Goal: Task Accomplishment & Management: Manage account settings

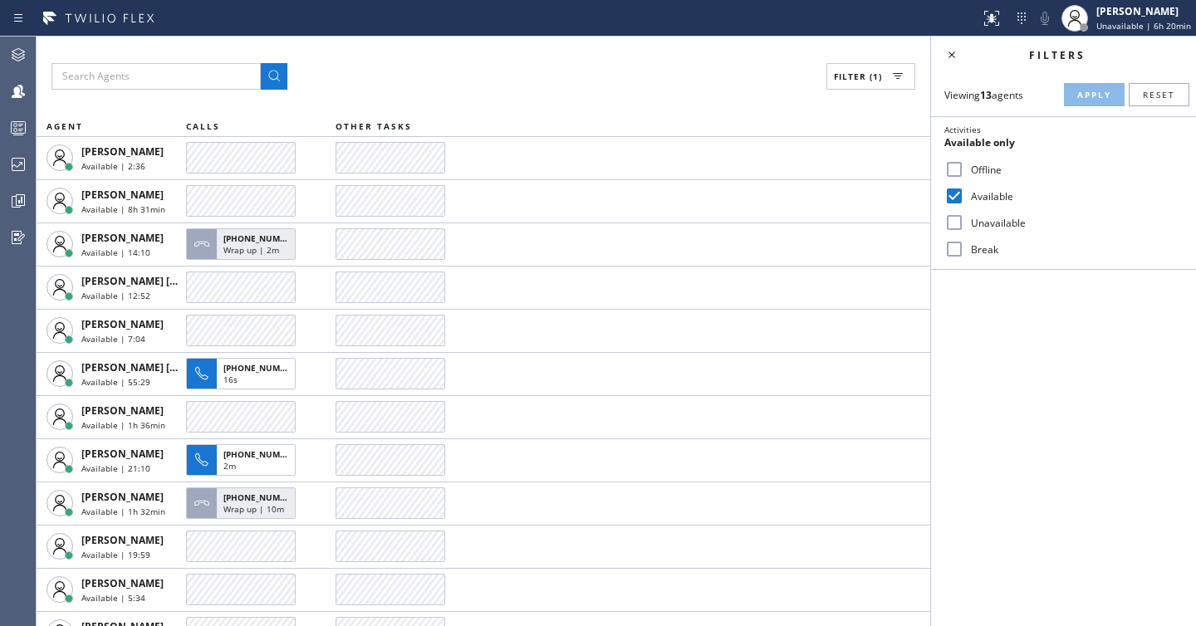
scroll to position [71, 0]
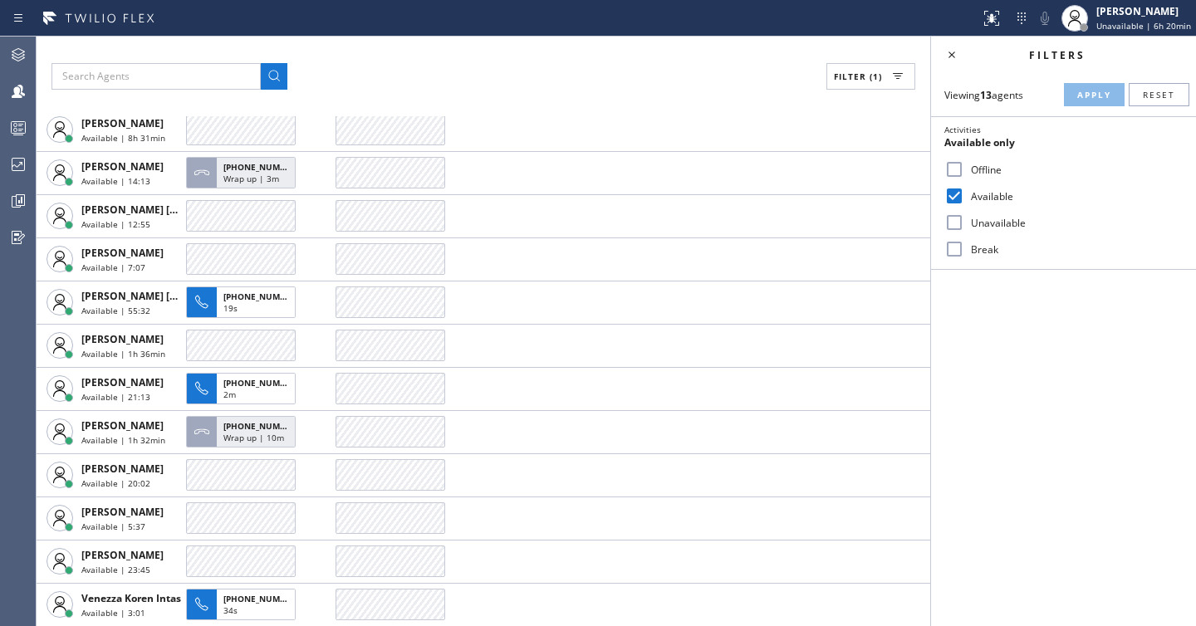
click at [990, 226] on label "Unavailable" at bounding box center [1073, 223] width 218 height 14
click at [964, 226] on input "Unavailable" at bounding box center [954, 223] width 20 height 20
checkbox input "true"
click at [993, 200] on label "Available" at bounding box center [1073, 196] width 218 height 14
click at [964, 200] on input "Available" at bounding box center [954, 196] width 20 height 20
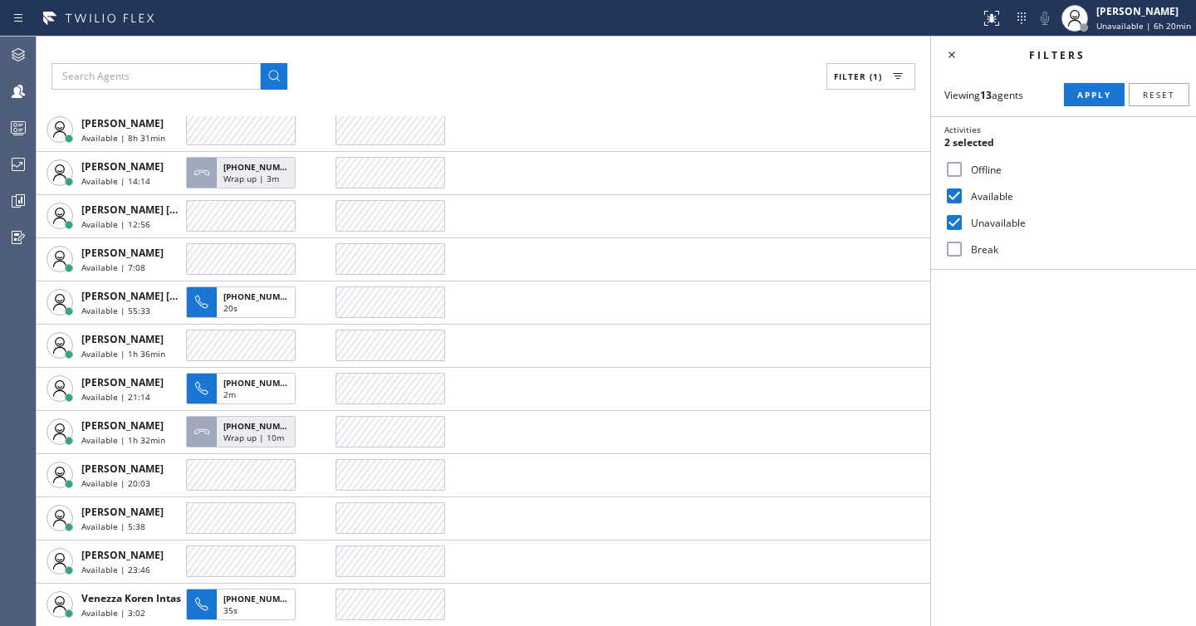
checkbox input "false"
click at [1083, 99] on span "Apply" at bounding box center [1094, 95] width 34 height 12
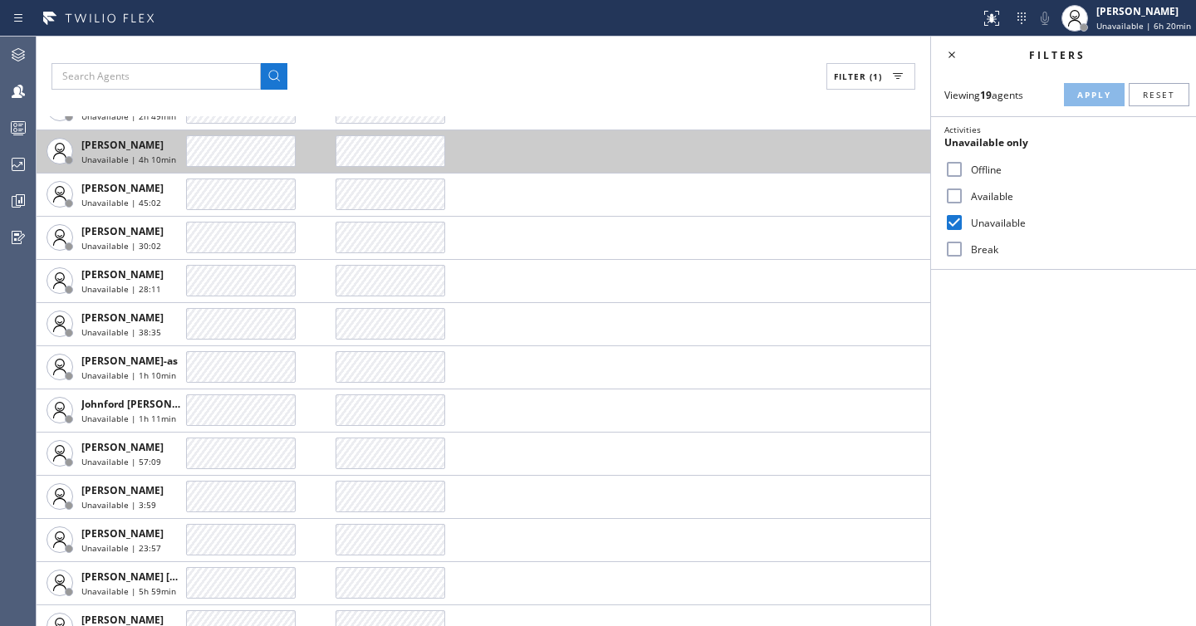
scroll to position [311, 0]
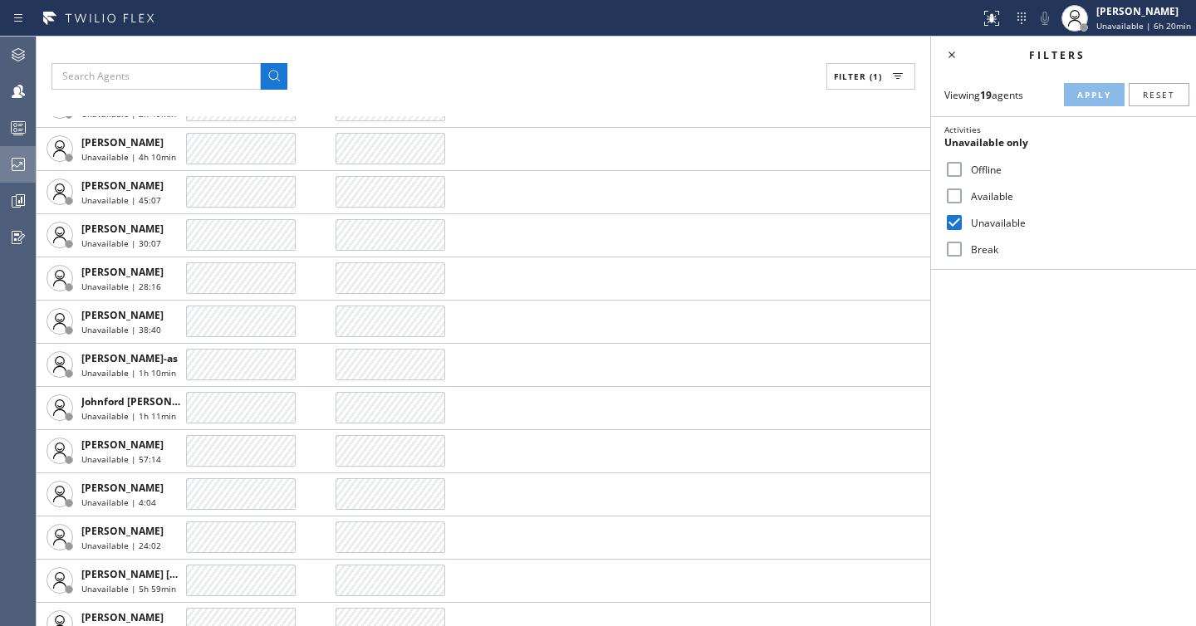
click at [27, 165] on icon at bounding box center [18, 164] width 20 height 20
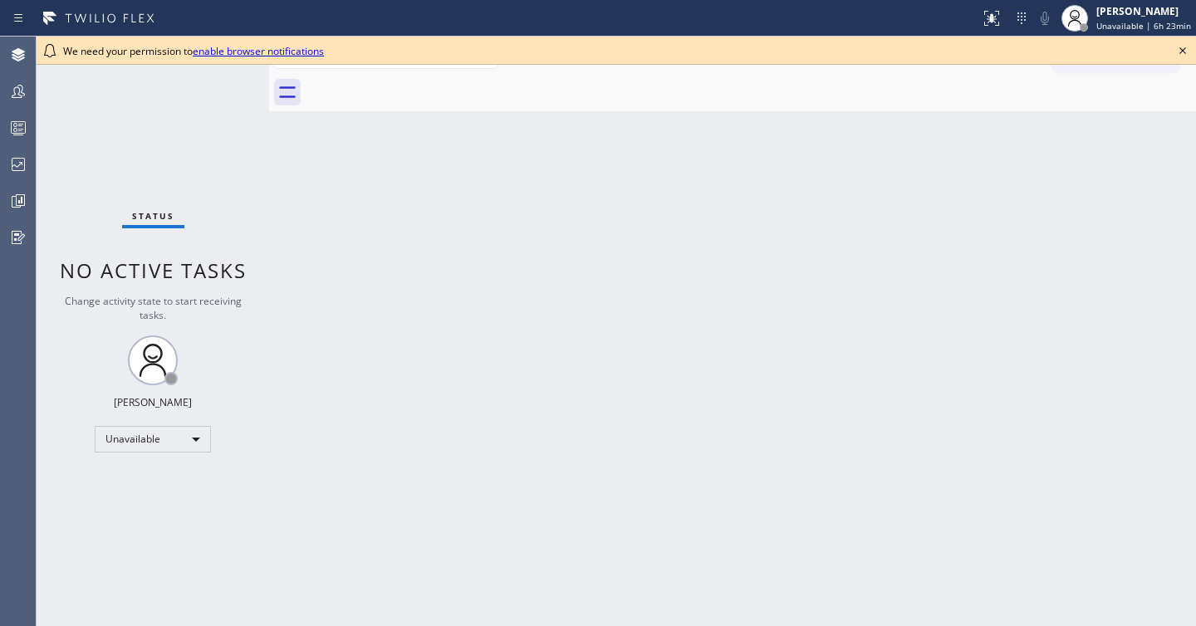
click at [40, 92] on div "Status No active tasks Change activity state to start receiving tasks. [PERSON_…" at bounding box center [153, 332] width 233 height 590
click at [18, 90] on icon at bounding box center [18, 91] width 20 height 20
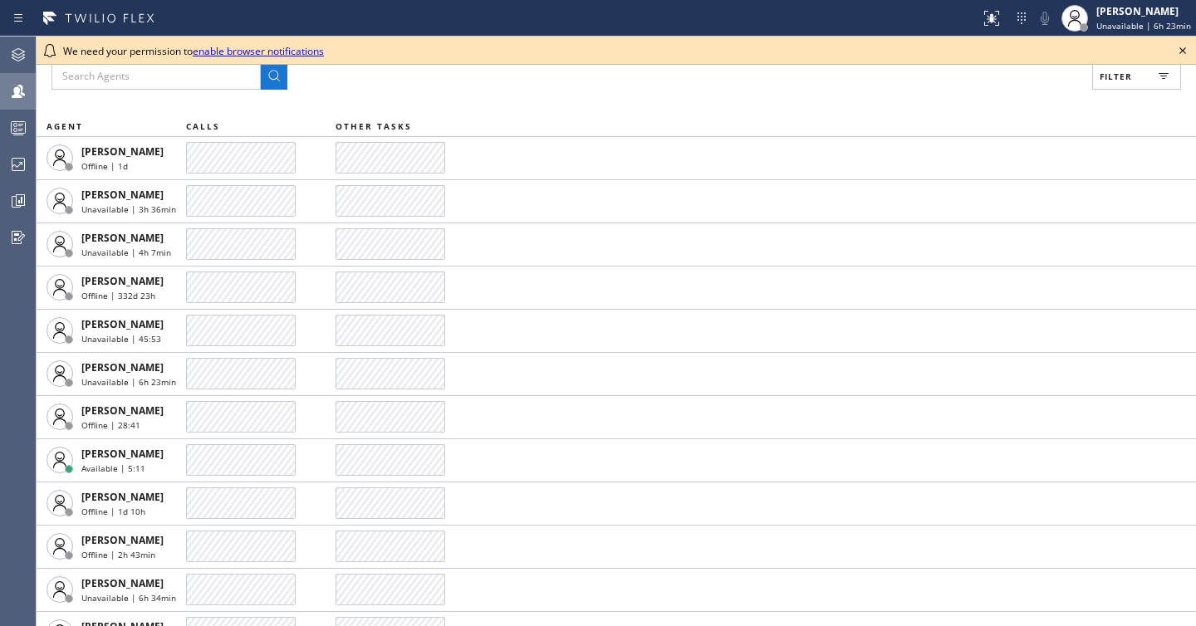
click at [1107, 76] on span "Filter" at bounding box center [1116, 77] width 32 height 12
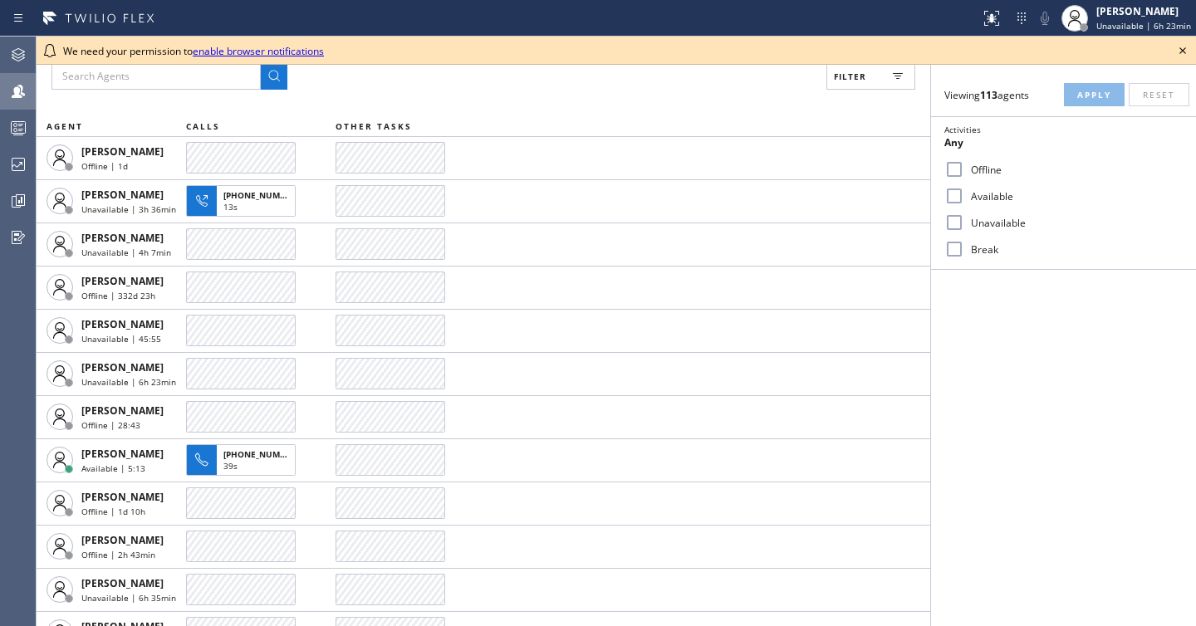
click at [989, 223] on label "Unavailable" at bounding box center [1073, 223] width 218 height 14
click at [964, 223] on input "Unavailable" at bounding box center [954, 223] width 20 height 20
checkbox input "true"
click at [1087, 97] on span "Apply" at bounding box center [1094, 95] width 34 height 12
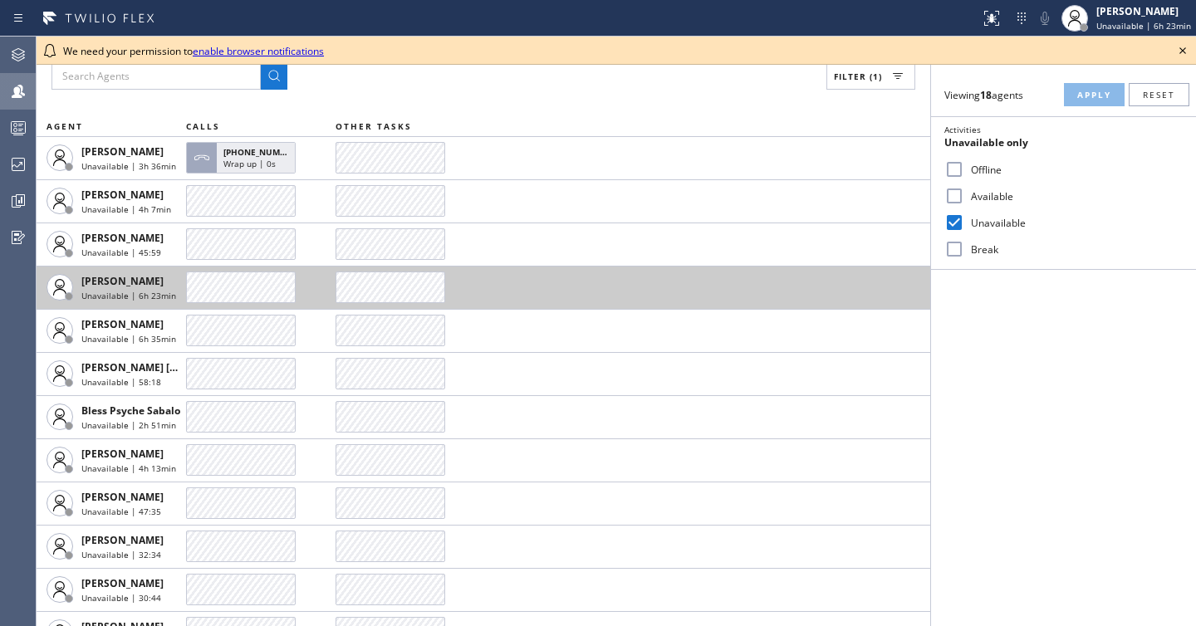
scroll to position [287, 0]
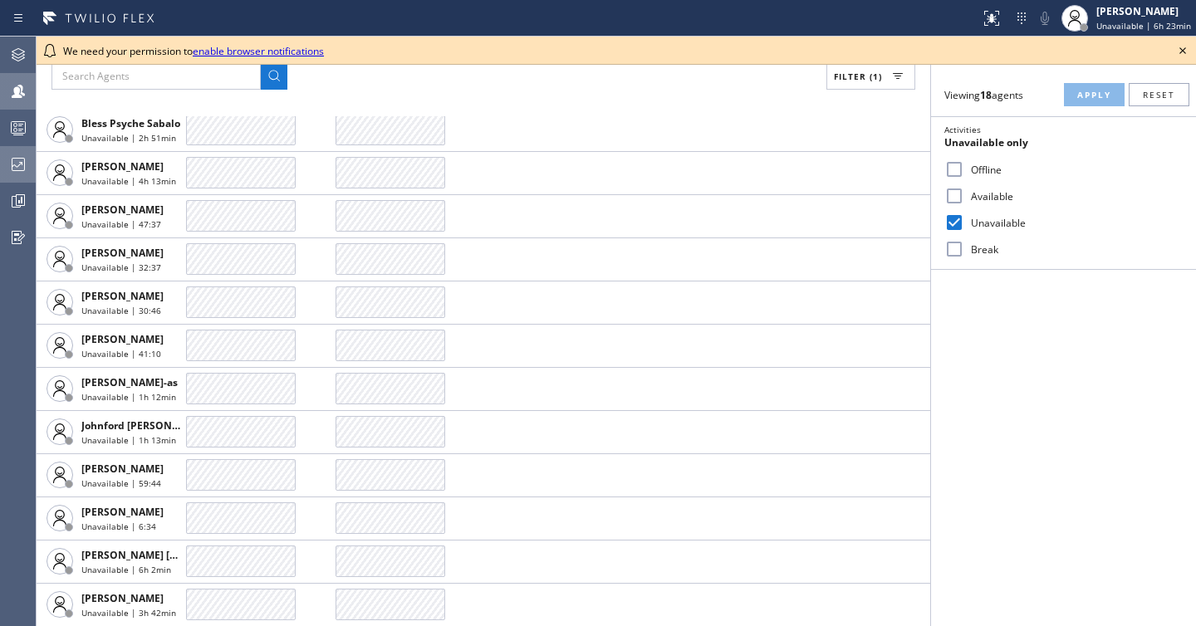
click at [14, 161] on icon at bounding box center [18, 164] width 20 height 20
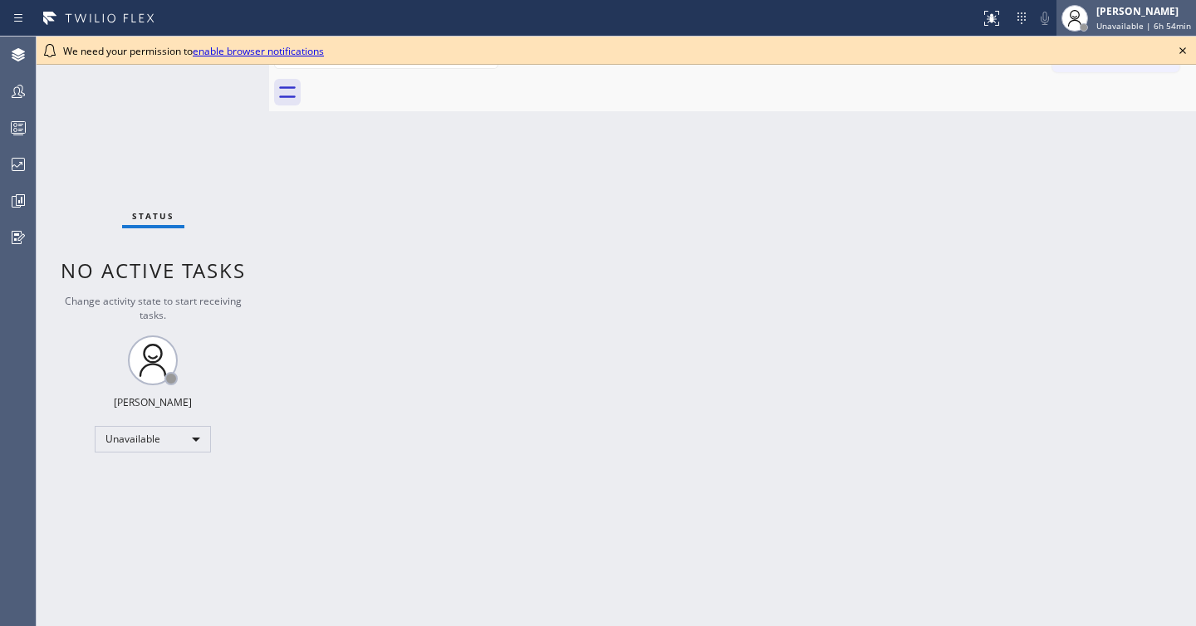
click at [1136, 20] on span "Unavailable | 6h 54min" at bounding box center [1143, 26] width 95 height 12
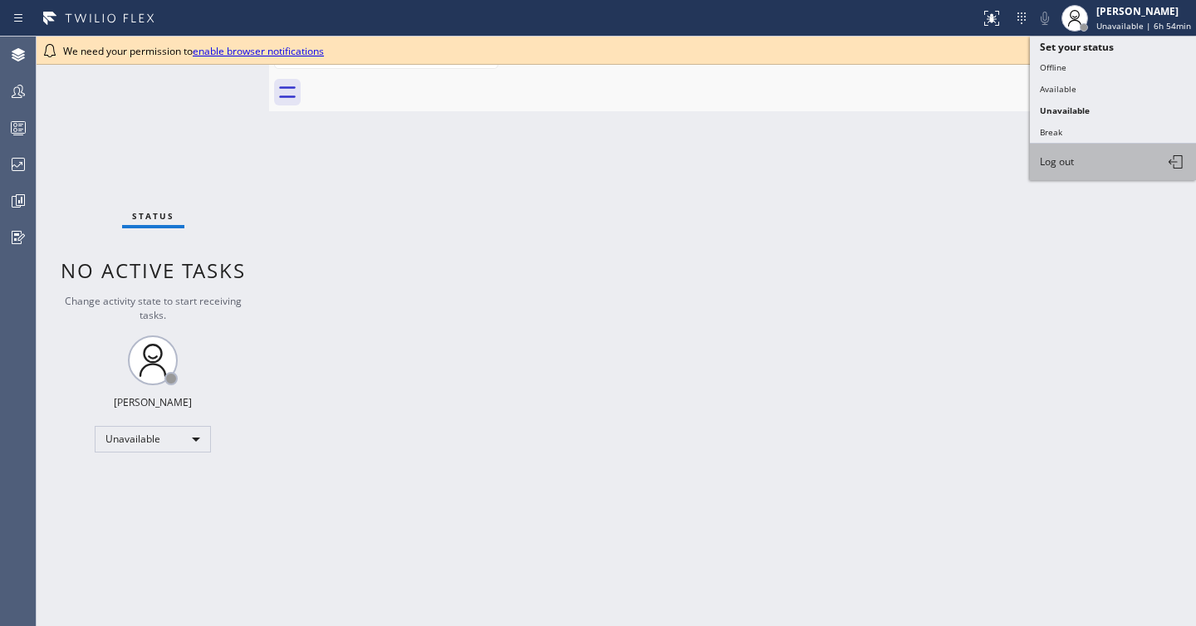
click at [1082, 169] on button "Log out" at bounding box center [1113, 162] width 166 height 37
